Goal: Information Seeking & Learning: Learn about a topic

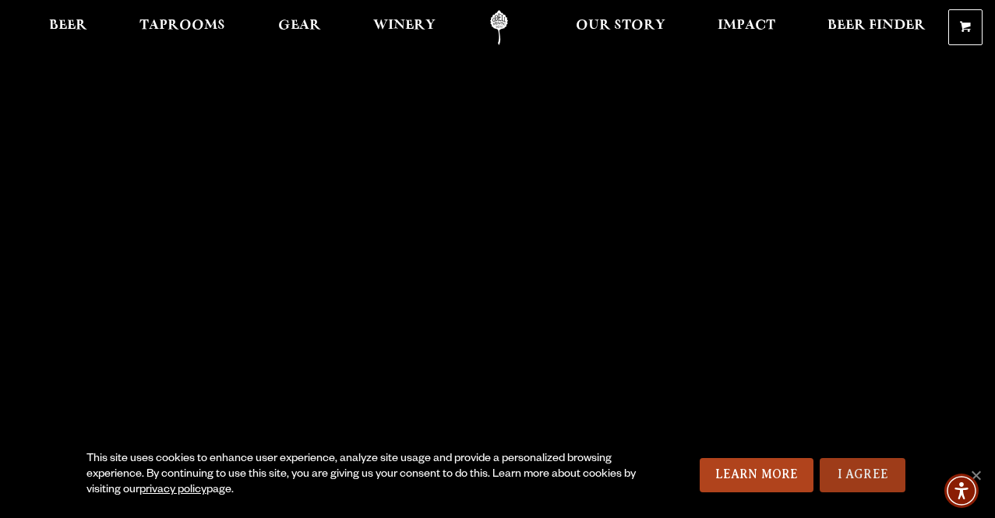
click at [847, 466] on link "I Agree" at bounding box center [863, 475] width 86 height 34
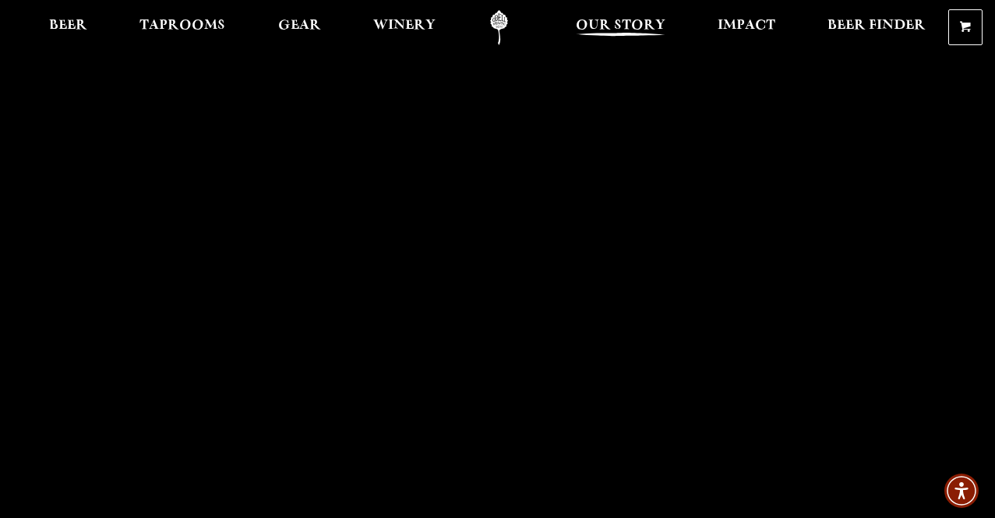
click at [593, 32] on span "Our Story" at bounding box center [621, 25] width 90 height 12
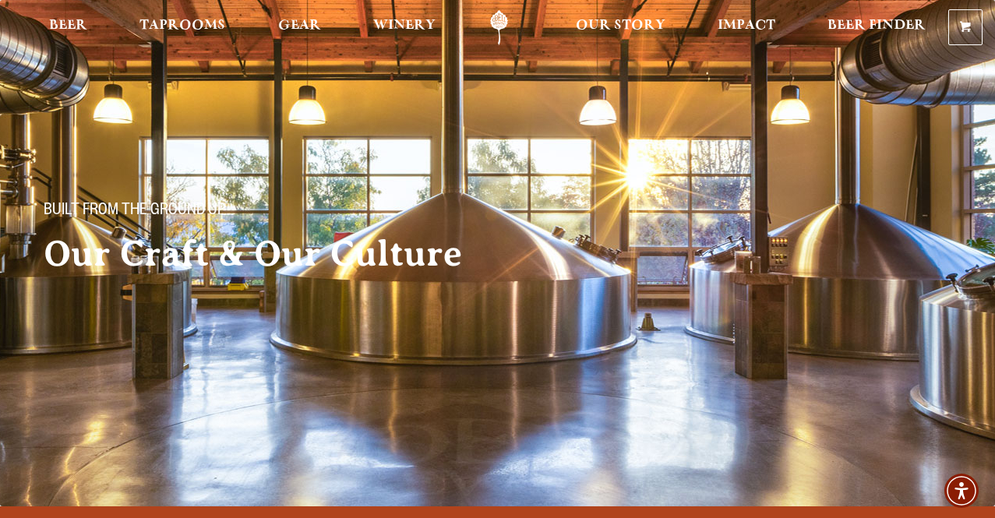
click at [401, 415] on img at bounding box center [497, 253] width 995 height 506
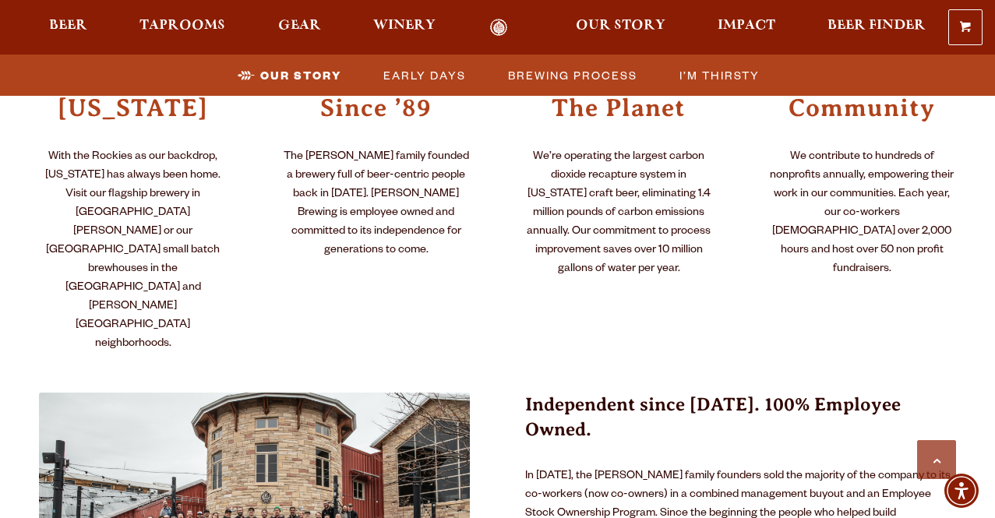
scroll to position [799, 0]
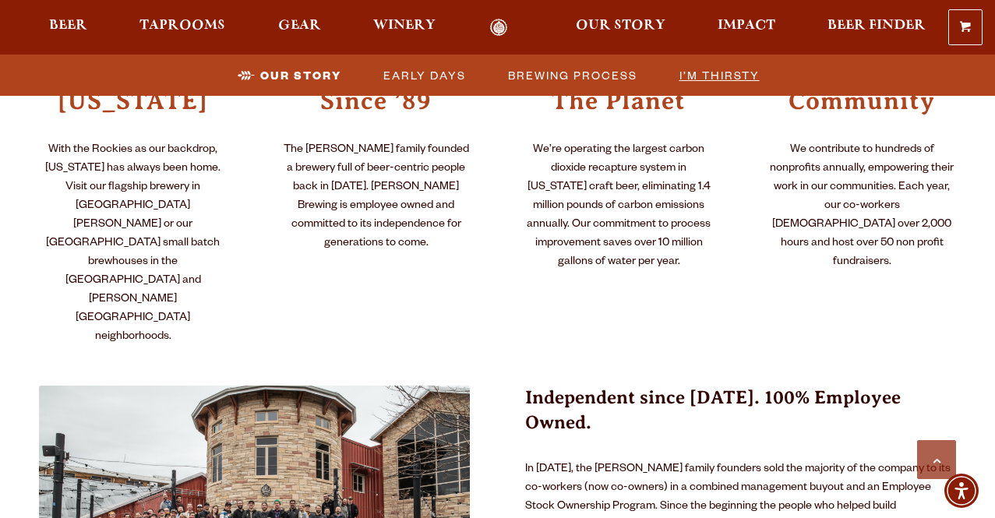
click at [700, 77] on span "I’m Thirsty" at bounding box center [719, 75] width 80 height 23
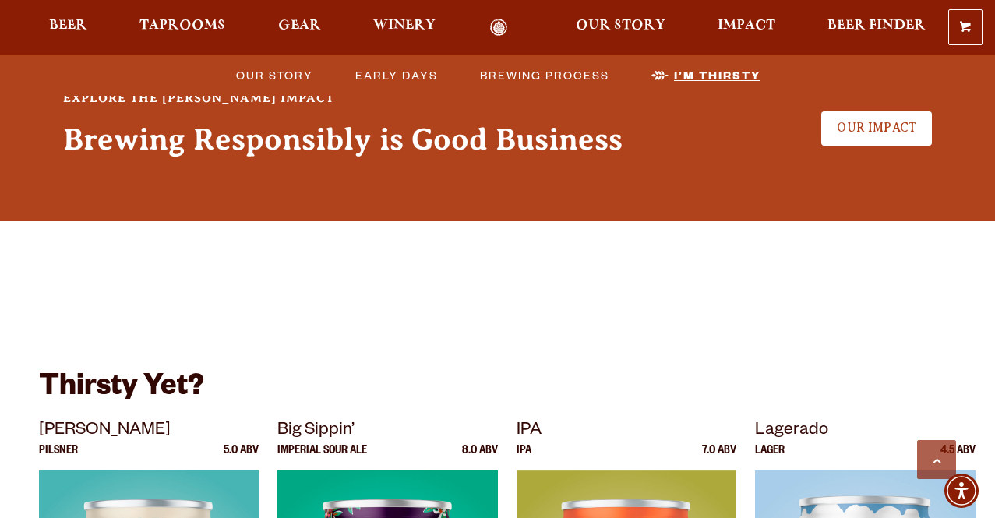
scroll to position [4146, 0]
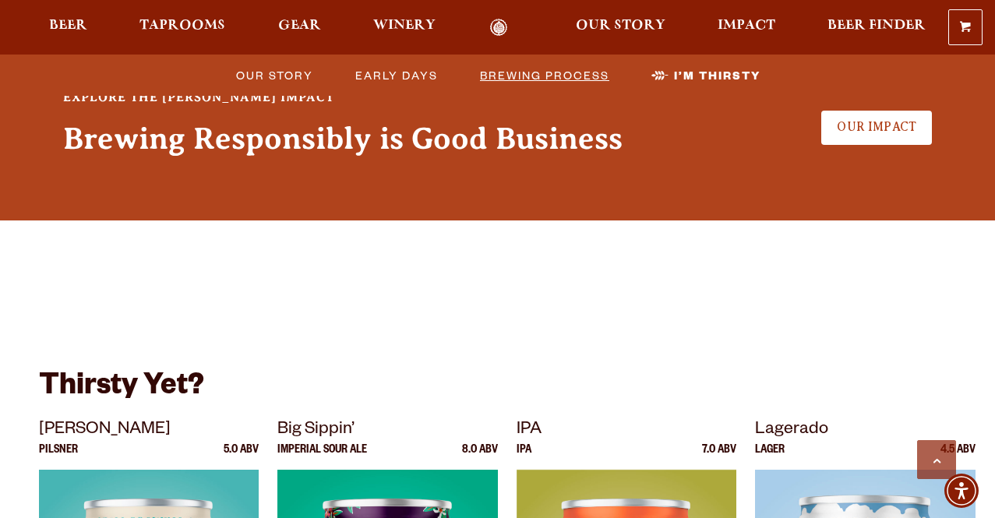
click at [581, 77] on span "Brewing Process" at bounding box center [544, 75] width 129 height 23
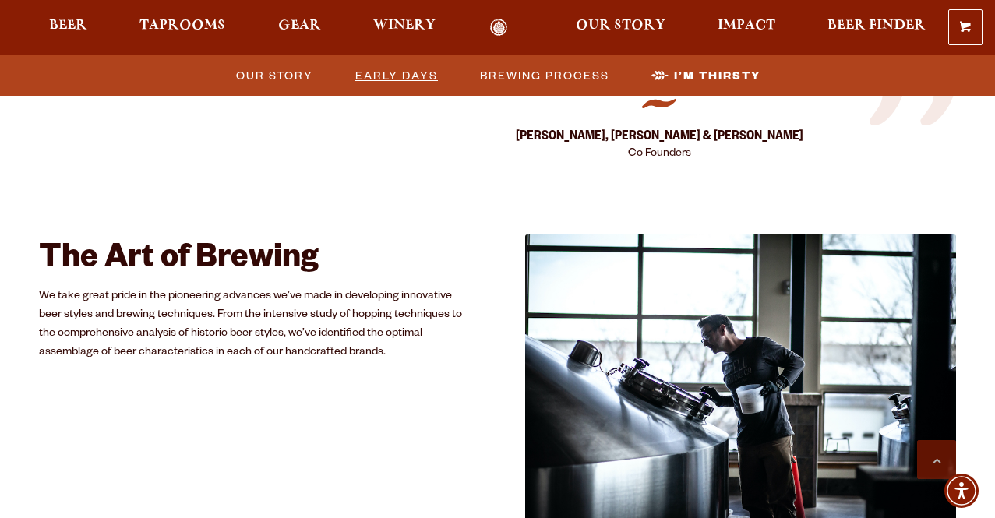
click at [406, 80] on span "Early Days" at bounding box center [396, 75] width 83 height 23
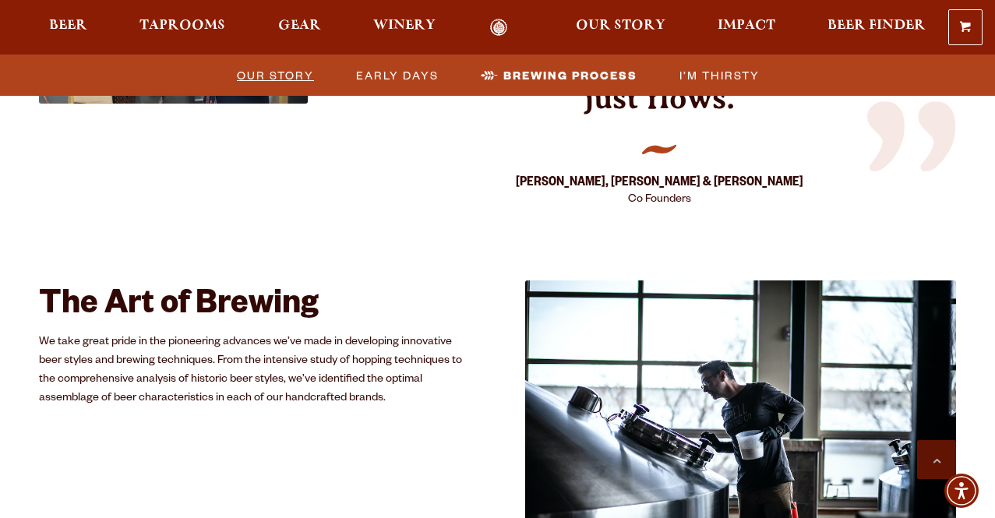
click at [263, 82] on span "Our Story" at bounding box center [275, 75] width 77 height 23
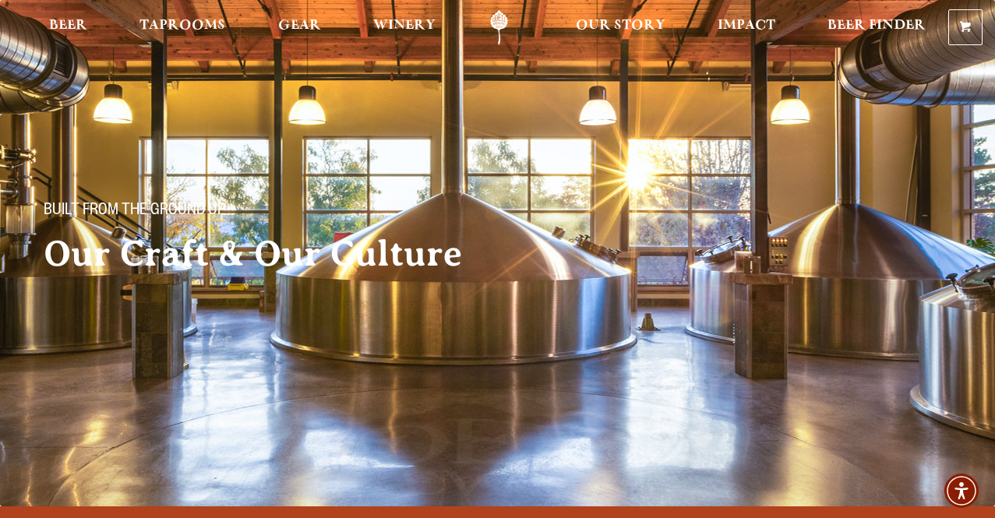
click at [91, 308] on div "Built From The Ground Up Our Craft & Our Culture" at bounding box center [497, 174] width 995 height 348
click at [622, 21] on span "Our Story" at bounding box center [621, 25] width 90 height 12
click at [275, 463] on img at bounding box center [497, 253] width 995 height 506
click at [714, 338] on div "Built From The Ground Up Our Craft & Our Culture" at bounding box center [497, 174] width 995 height 348
click at [31, 30] on div "Beer Taprooms Gear Winery Our Story Impact Beer Finder Menu Menu" at bounding box center [474, 27] width 948 height 35
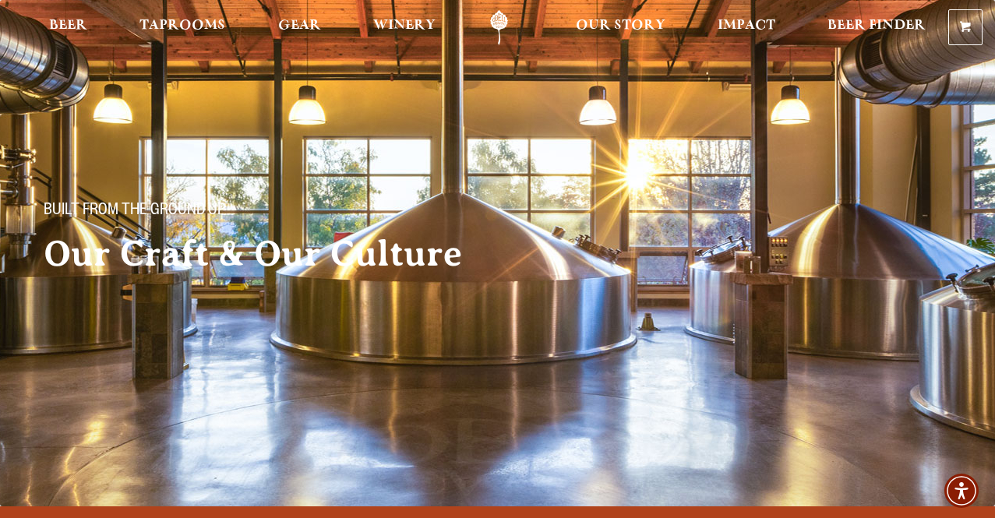
click at [192, 404] on img at bounding box center [497, 253] width 995 height 506
click at [217, 240] on h2 "Our Craft & Our Culture" at bounding box center [287, 253] width 486 height 39
click at [497, 20] on link "Odell Home" at bounding box center [499, 27] width 58 height 35
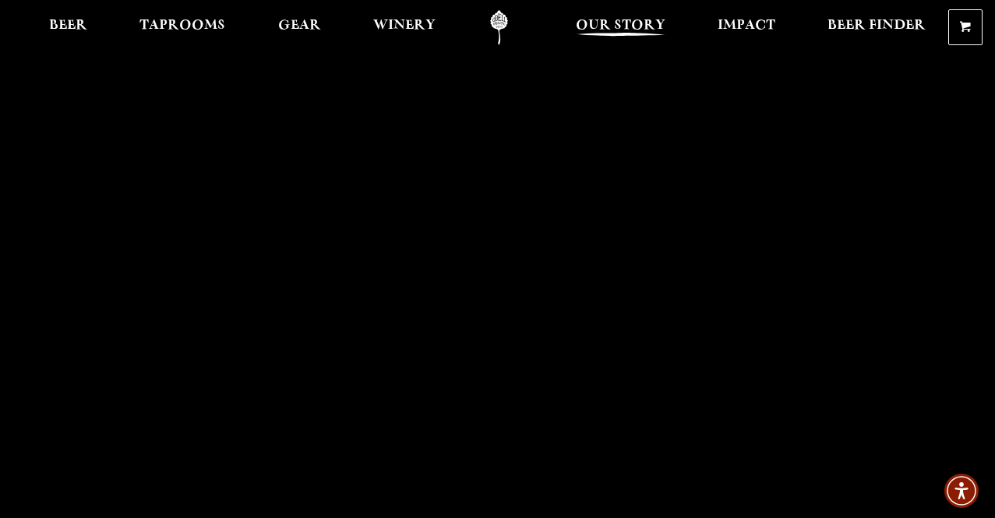
click at [597, 25] on span "Our Story" at bounding box center [621, 25] width 90 height 12
